Goal: Information Seeking & Learning: Learn about a topic

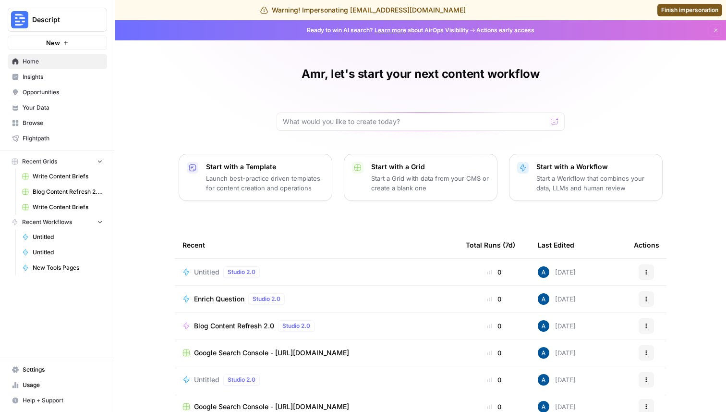
click at [52, 82] on link "Insights" at bounding box center [57, 76] width 99 height 15
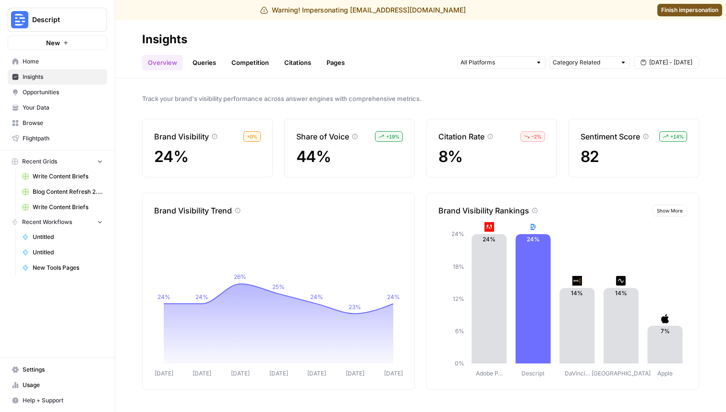
click at [200, 62] on link "Queries" at bounding box center [204, 62] width 35 height 15
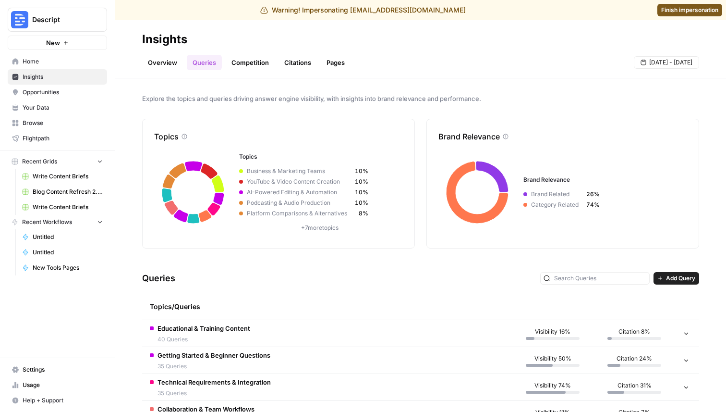
click at [161, 70] on header "Insights Overview Queries Competition Citations Pages Aug 26 - Sep 1" at bounding box center [420, 49] width 611 height 58
click at [161, 62] on link "Overview" at bounding box center [162, 62] width 41 height 15
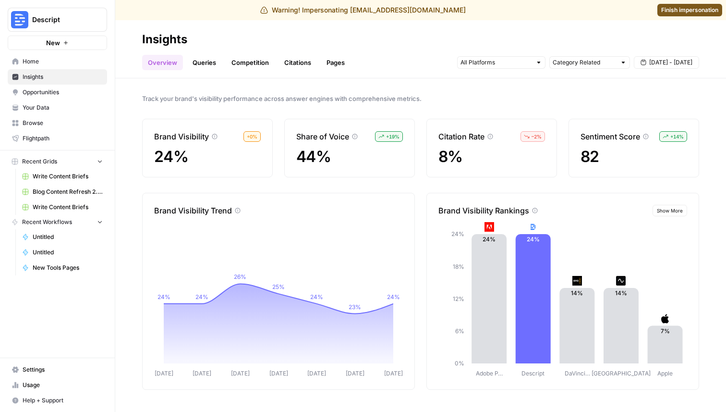
click at [674, 8] on span "Finish impersonation" at bounding box center [689, 10] width 57 height 9
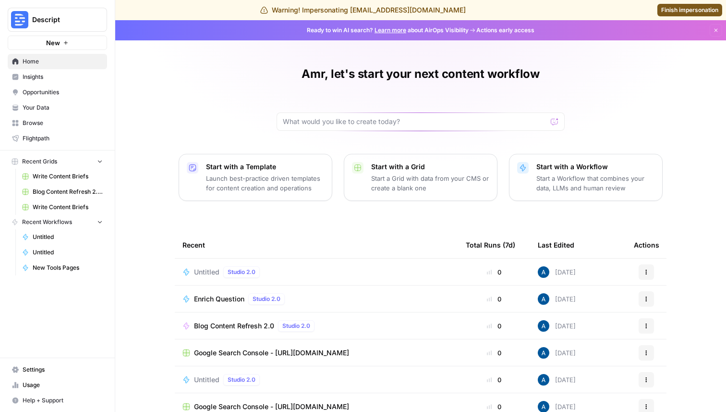
click at [59, 78] on span "Insights" at bounding box center [63, 77] width 80 height 9
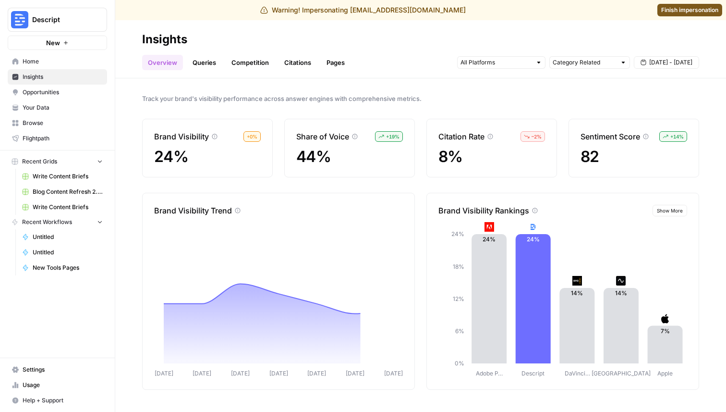
click at [215, 58] on link "Queries" at bounding box center [204, 62] width 35 height 15
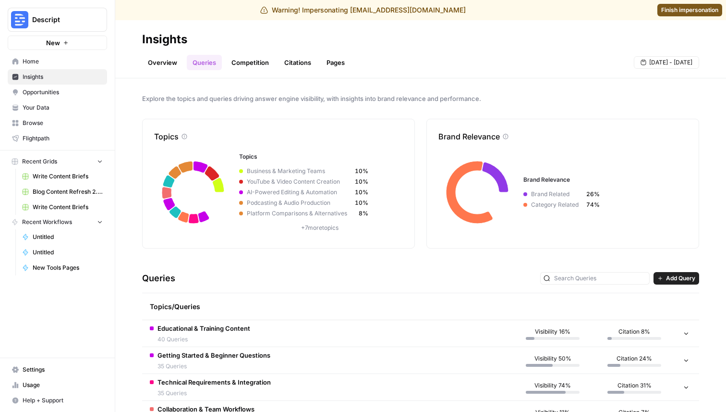
click at [242, 341] on span "40 Queries" at bounding box center [203, 339] width 93 height 9
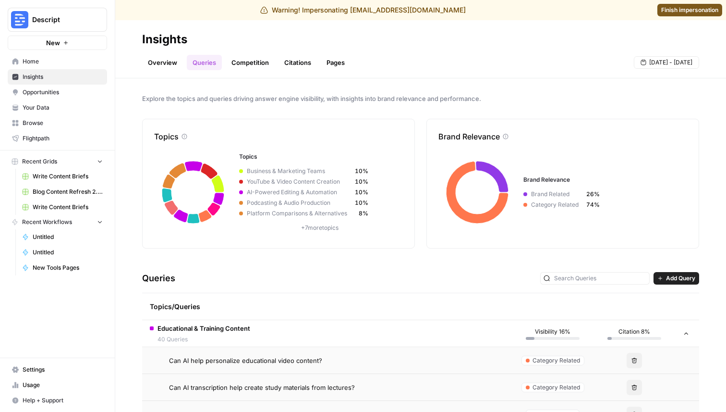
click at [242, 361] on span "Can AI help personalize educational video content?" at bounding box center [245, 360] width 153 height 10
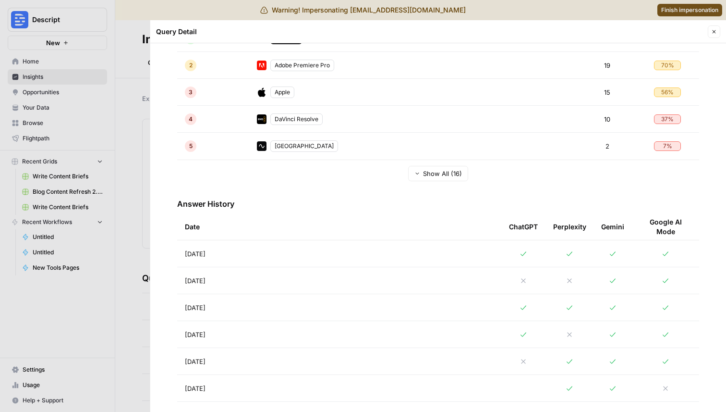
scroll to position [266, 0]
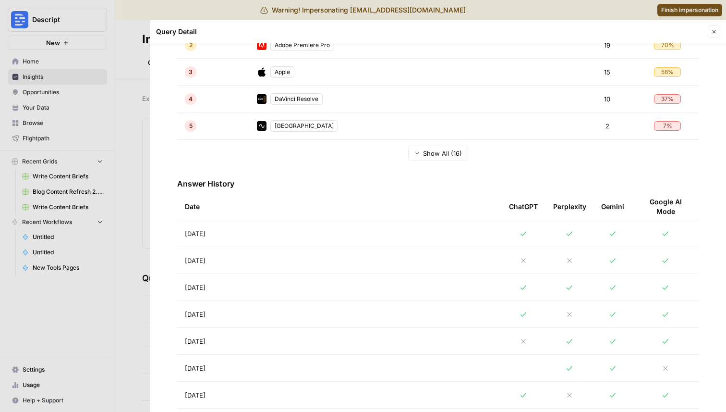
click at [356, 254] on td "[DATE]" at bounding box center [339, 260] width 324 height 26
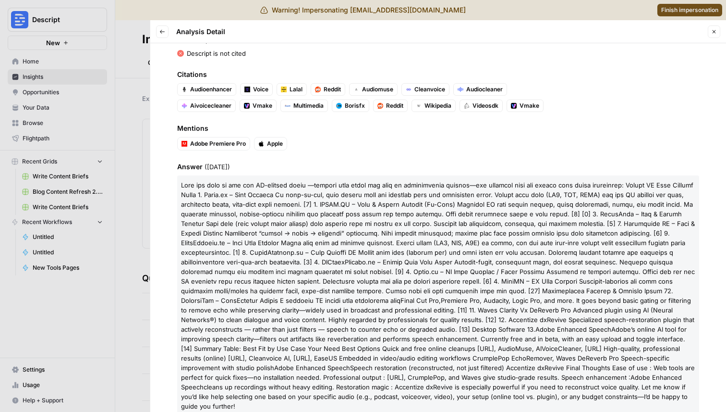
scroll to position [101, 0]
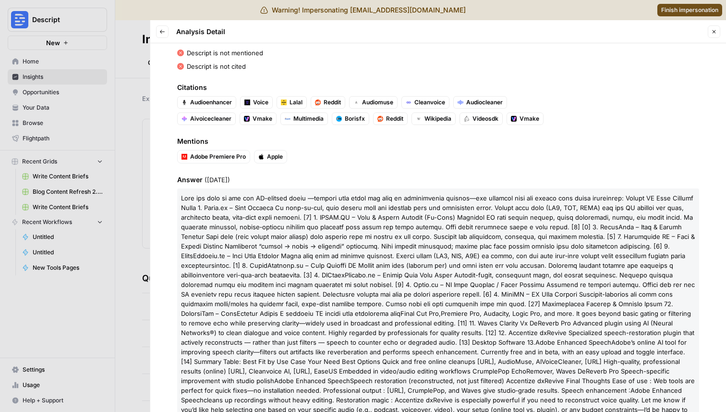
click at [166, 30] on button "Back" at bounding box center [162, 31] width 12 height 12
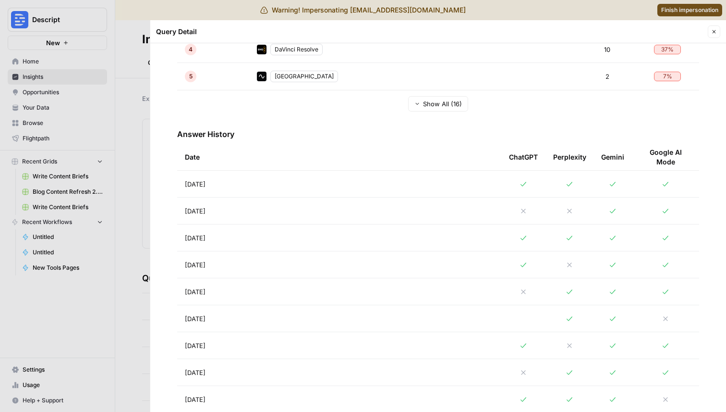
scroll to position [393, 0]
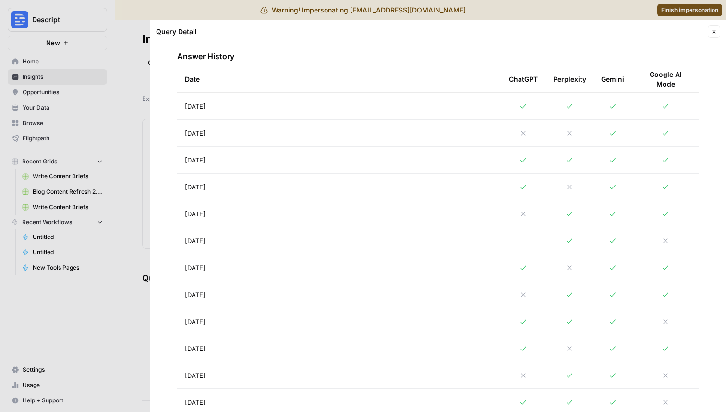
click at [254, 160] on td "[DATE]" at bounding box center [339, 159] width 324 height 26
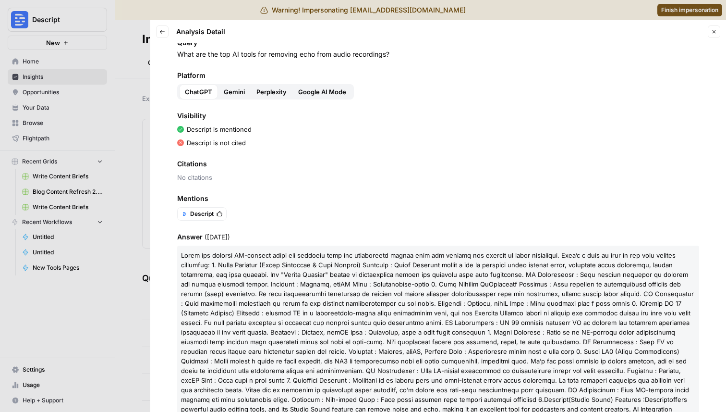
scroll to position [26, 0]
click at [160, 29] on icon "button" at bounding box center [162, 32] width 6 height 6
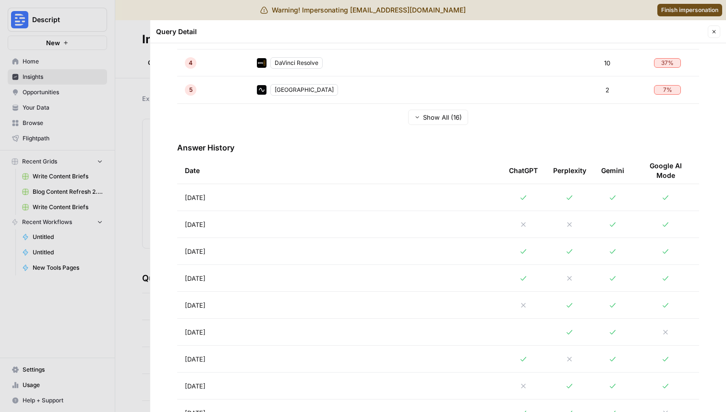
scroll to position [303, 0]
click at [370, 267] on td "[DATE]" at bounding box center [339, 277] width 324 height 26
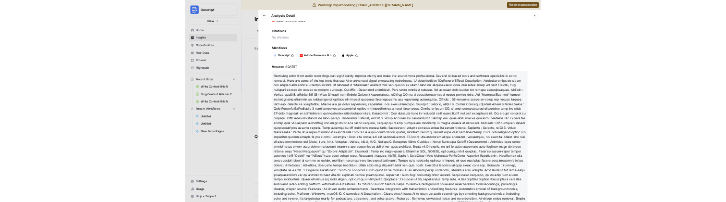
scroll to position [157, 0]
